Goal: Find specific page/section: Find specific page/section

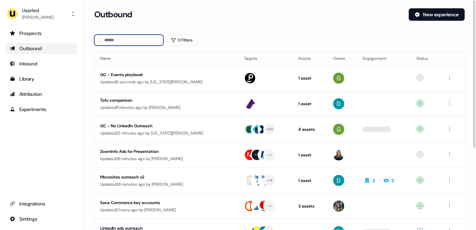
click at [135, 39] on input at bounding box center [128, 40] width 69 height 11
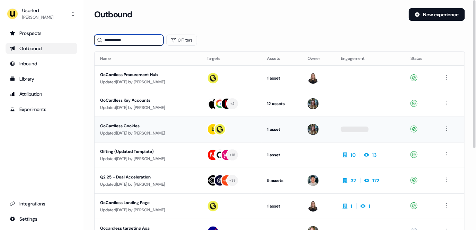
type input "**********"
click at [172, 132] on div "Updated [DATE] by [PERSON_NAME]" at bounding box center [148, 133] width 96 height 7
